Goal: Information Seeking & Learning: Compare options

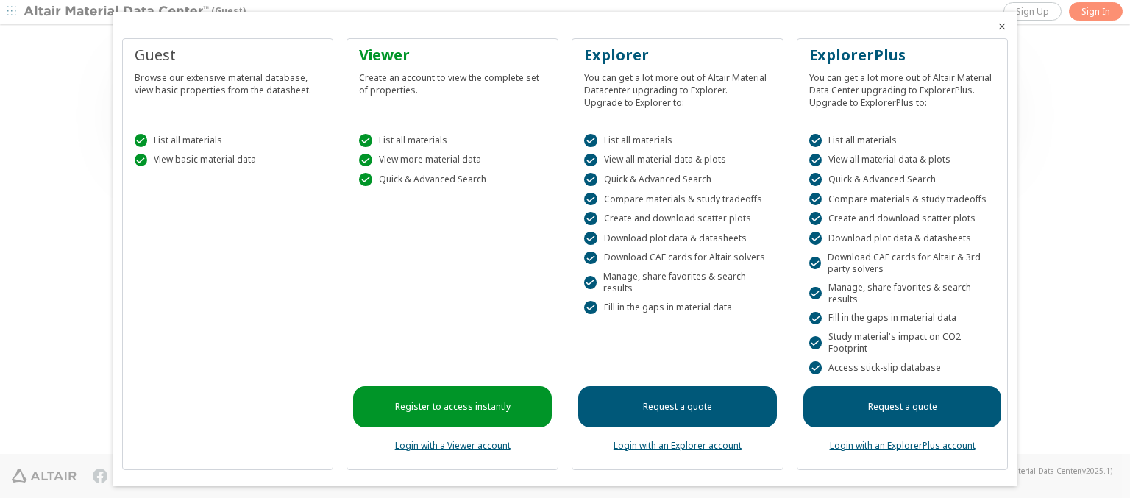
click at [996, 26] on icon "Close" at bounding box center [1002, 27] width 12 height 12
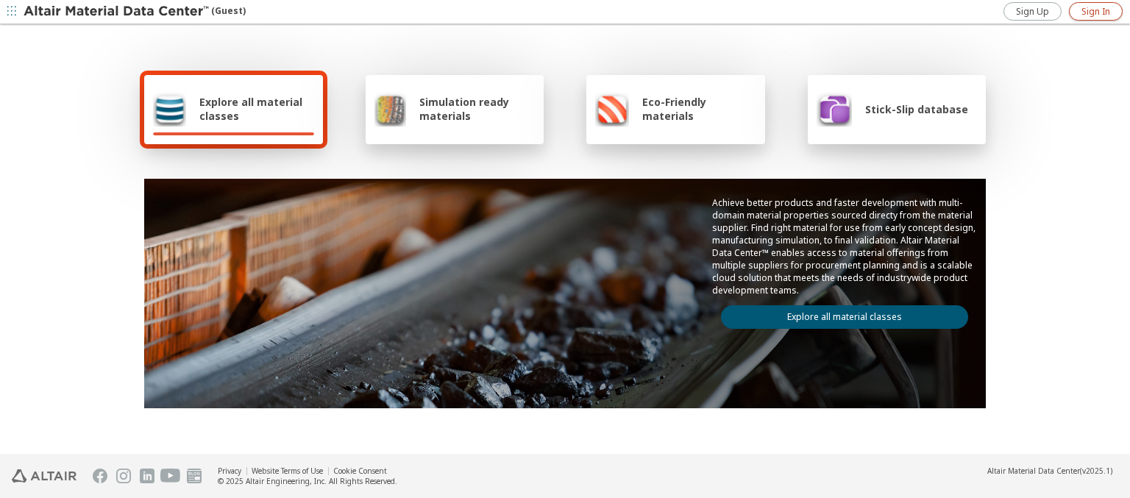
click at [1096, 11] on span "Sign In" at bounding box center [1096, 12] width 29 height 12
click at [117, 12] on img at bounding box center [118, 11] width 188 height 15
click at [251, 109] on span "Explore all material classes" at bounding box center [256, 109] width 115 height 28
click at [839, 313] on link "Explore all material classes" at bounding box center [844, 317] width 247 height 24
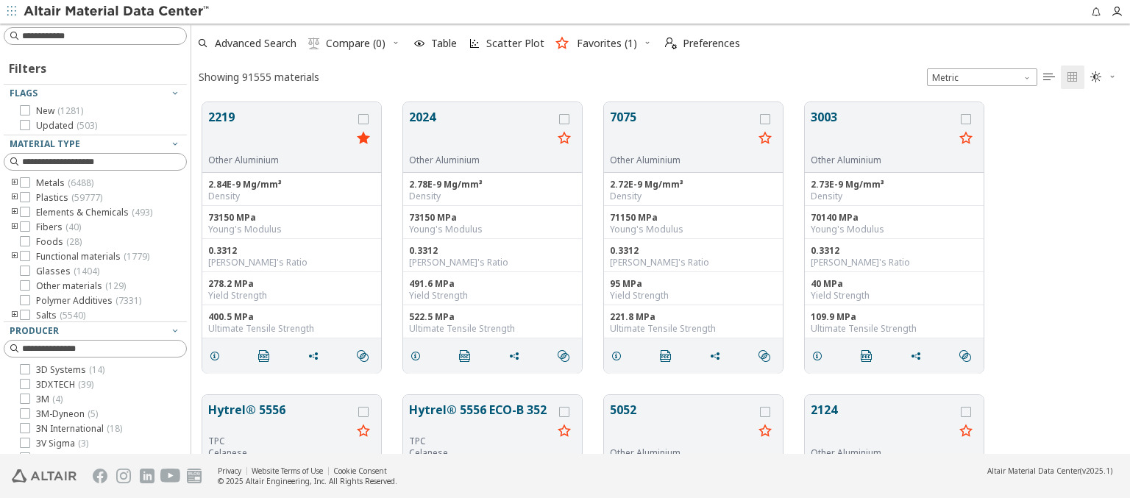
scroll to position [352, 927]
click at [365, 118] on icon "grid" at bounding box center [363, 119] width 10 height 10
click at [566, 118] on icon "grid" at bounding box center [564, 119] width 10 height 10
click at [356, 43] on span "Compare (2)" at bounding box center [356, 43] width 60 height 10
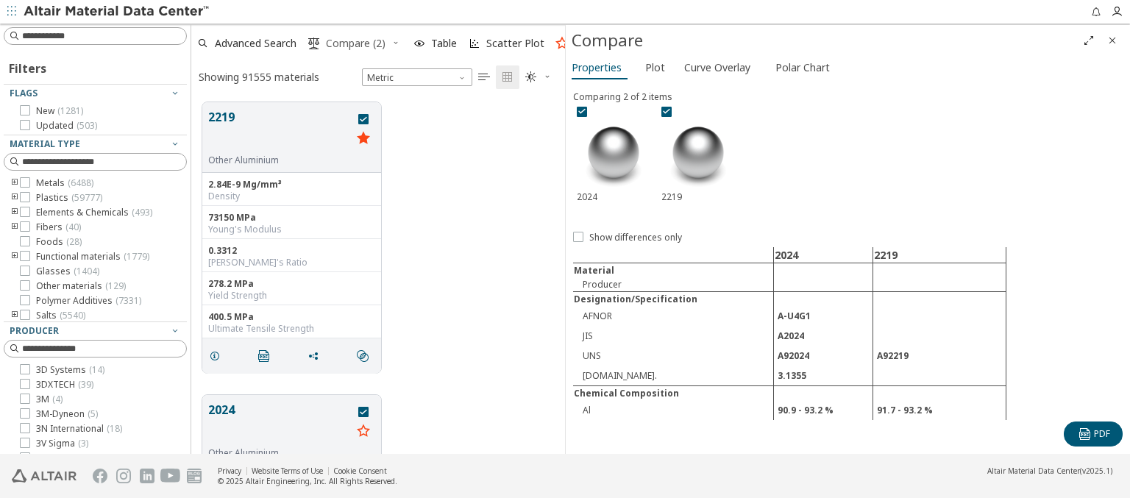
scroll to position [352, 362]
click at [717, 67] on span "Curve Overlay" at bounding box center [717, 68] width 66 height 24
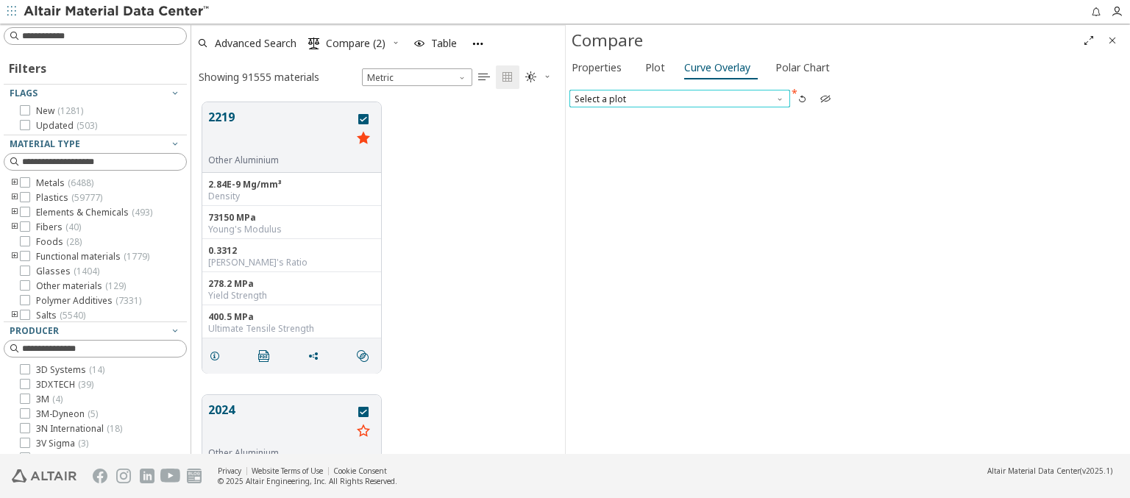
click at [679, 98] on span "Select a plot" at bounding box center [679, 99] width 221 height 18
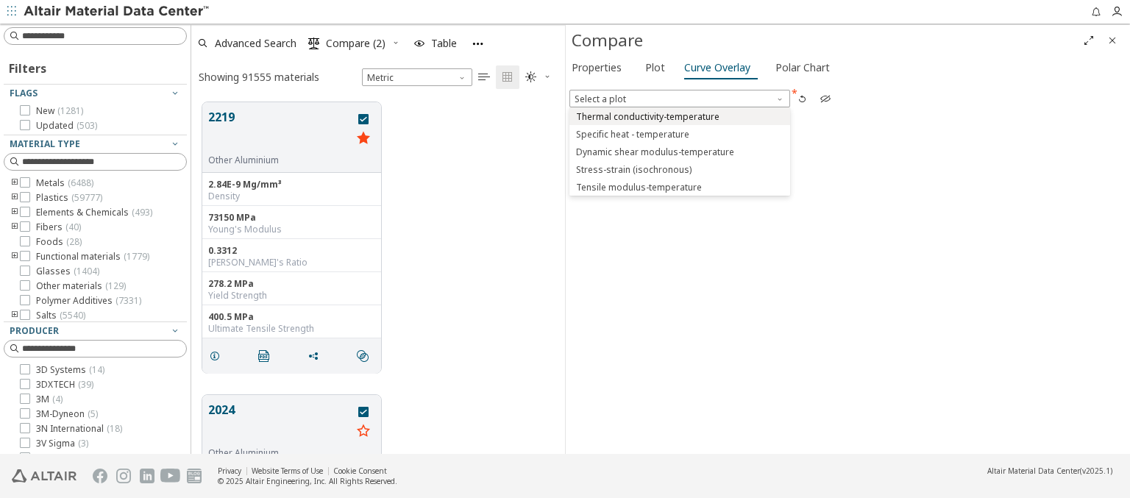
click at [679, 116] on span "Thermal conductivity-temperature" at bounding box center [647, 117] width 143 height 12
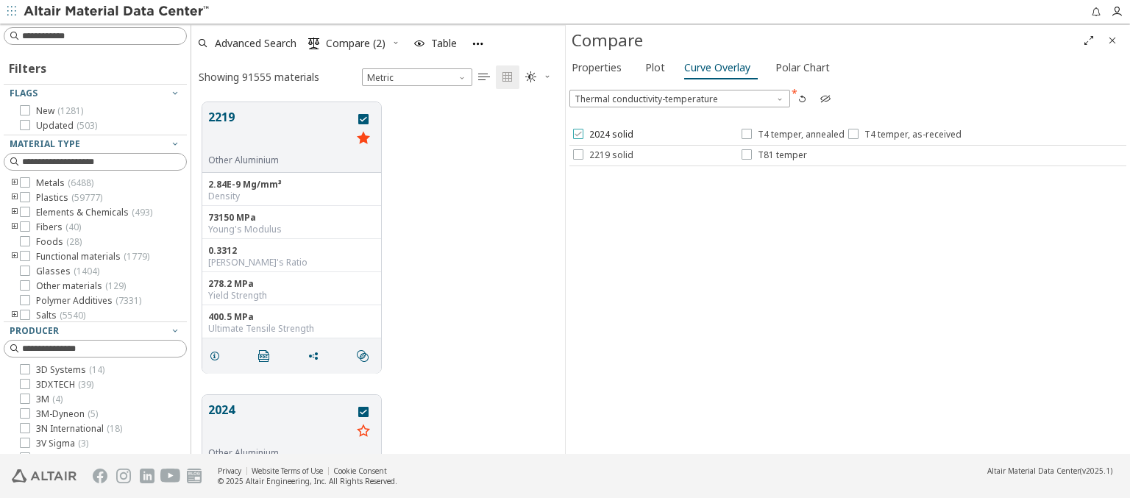
click at [602, 135] on span "2024 solid" at bounding box center [611, 135] width 44 height 12
click at [792, 135] on span "T4 temper, annealed" at bounding box center [801, 135] width 87 height 12
click at [901, 135] on span "T4 temper, as-received" at bounding box center [912, 135] width 97 height 12
click at [602, 155] on span "2219 solid" at bounding box center [611, 155] width 44 height 12
click at [773, 155] on span "T81 temper" at bounding box center [782, 155] width 49 height 12
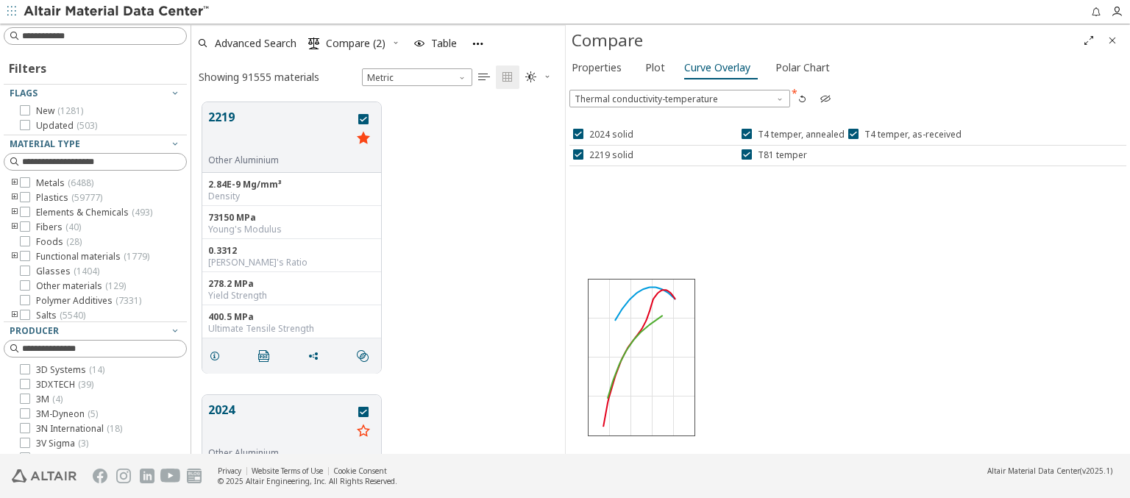
click at [825, 98] on icon "button" at bounding box center [826, 99] width 12 height 12
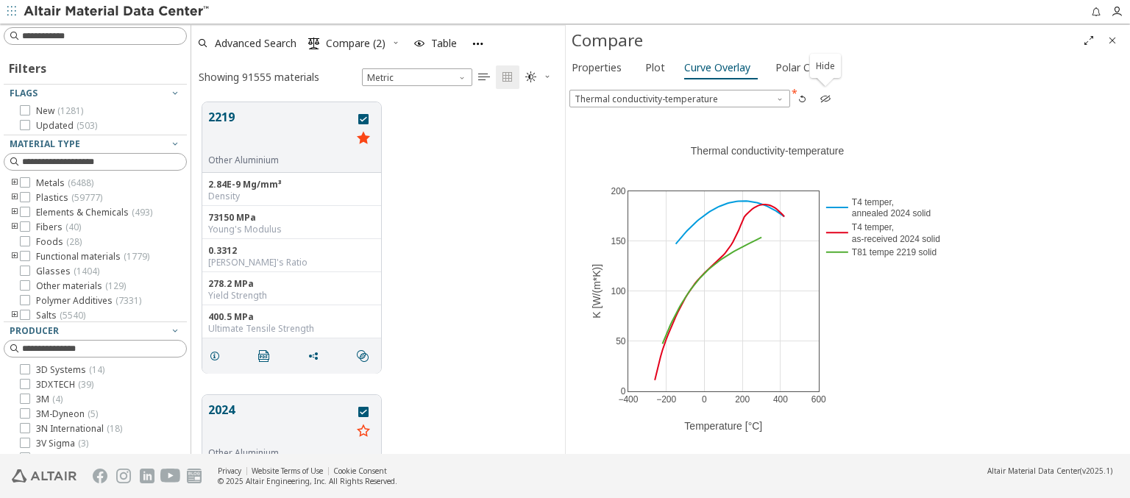
click at [825, 98] on icon "button" at bounding box center [826, 99] width 12 height 12
